Goal: Information Seeking & Learning: Learn about a topic

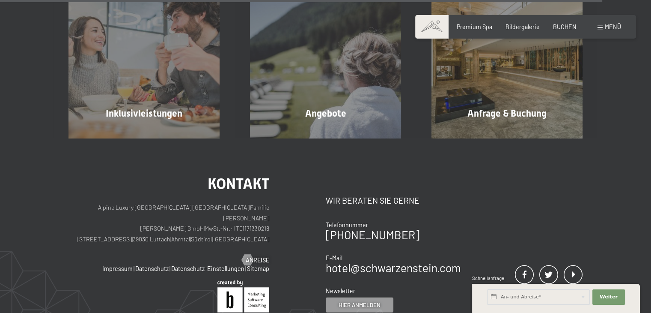
scroll to position [2269, 0]
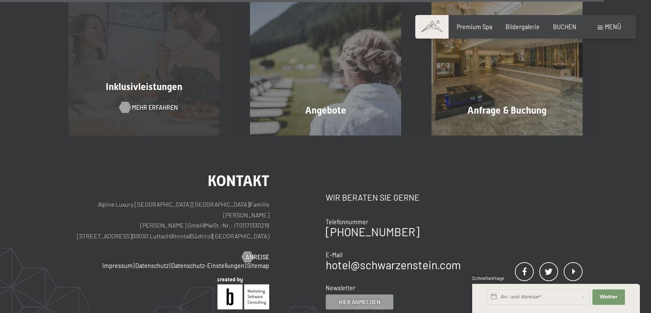
click at [154, 105] on span "Mehr erfahren" at bounding box center [155, 107] width 46 height 9
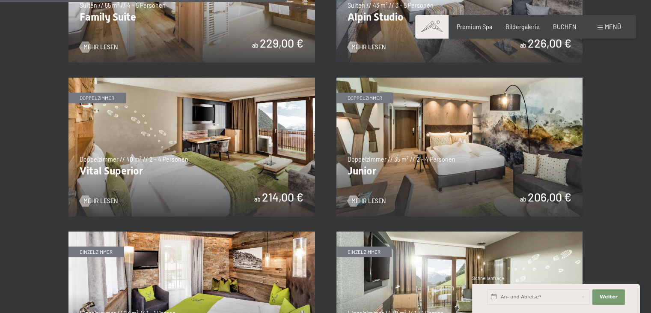
scroll to position [1024, 0]
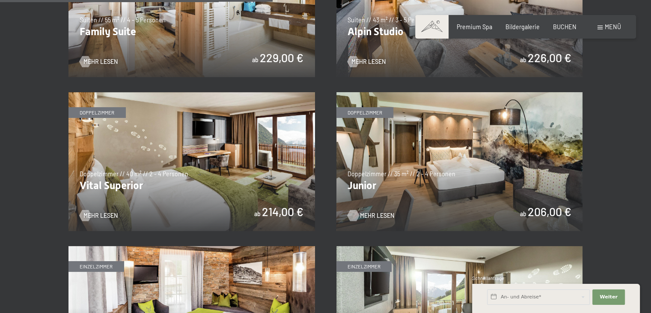
click at [370, 213] on span "Mehr Lesen" at bounding box center [377, 215] width 34 height 9
click at [112, 213] on span "Mehr Lesen" at bounding box center [109, 215] width 34 height 9
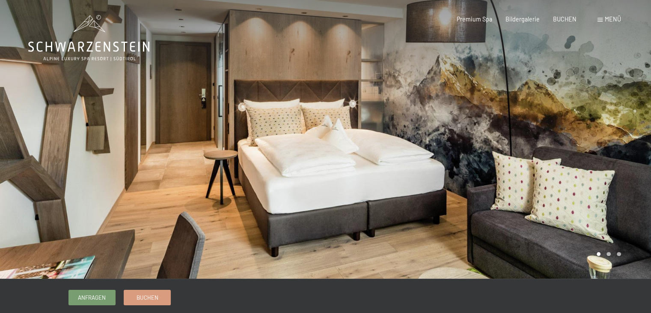
click at [369, 173] on div at bounding box center [489, 139] width 326 height 278
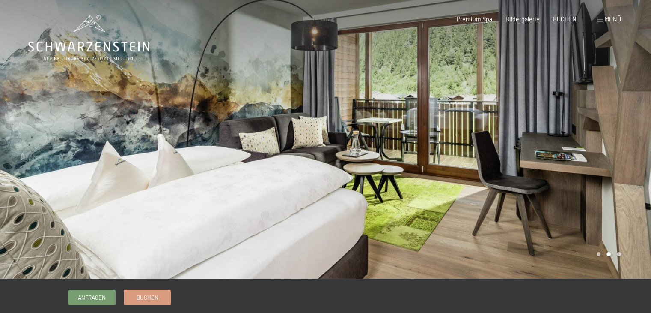
click at [369, 173] on div at bounding box center [489, 139] width 326 height 278
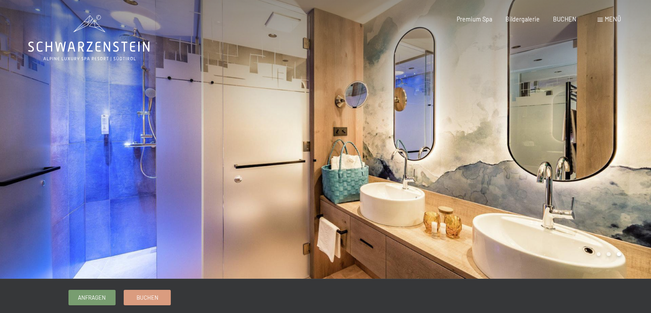
click at [369, 173] on div at bounding box center [489, 139] width 326 height 278
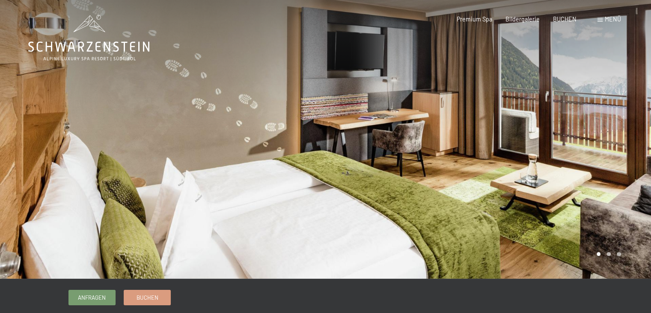
click at [117, 211] on div at bounding box center [163, 139] width 326 height 278
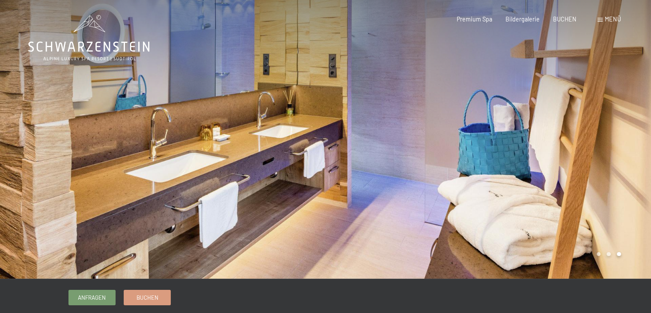
click at [117, 211] on div at bounding box center [163, 139] width 326 height 278
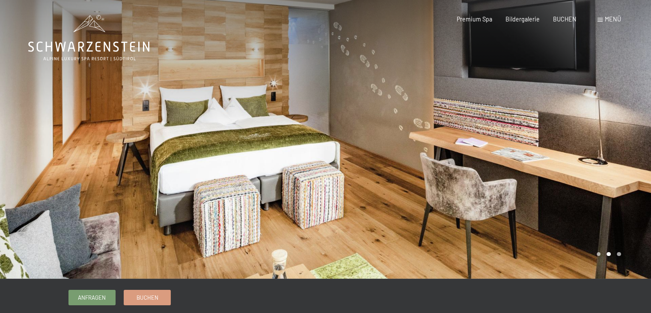
click at [117, 211] on div at bounding box center [163, 139] width 326 height 278
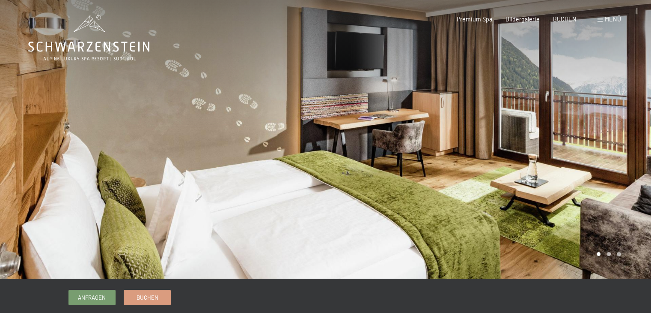
click at [117, 211] on div at bounding box center [163, 139] width 326 height 278
